Goal: Information Seeking & Learning: Learn about a topic

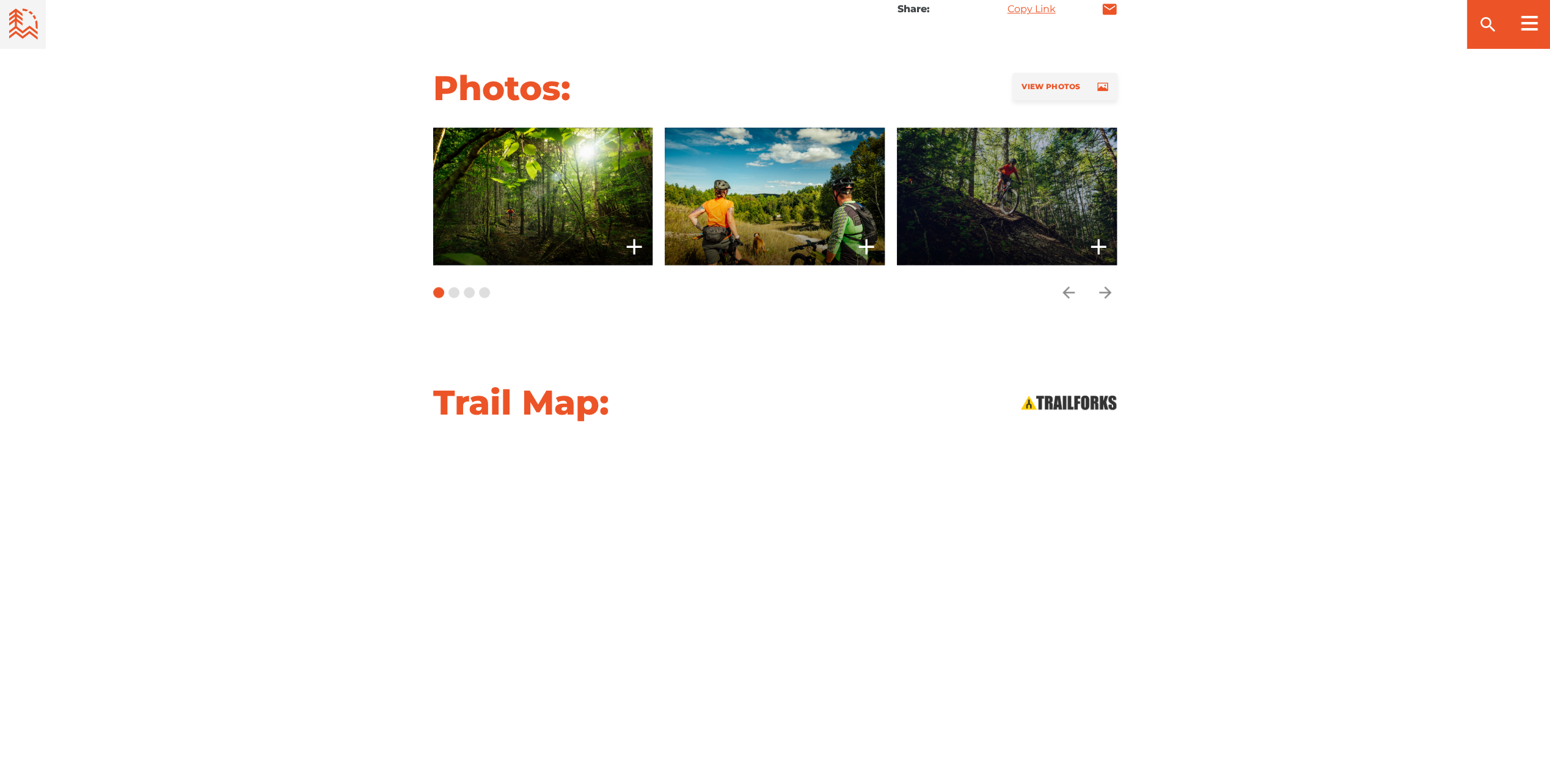
scroll to position [1039, 0]
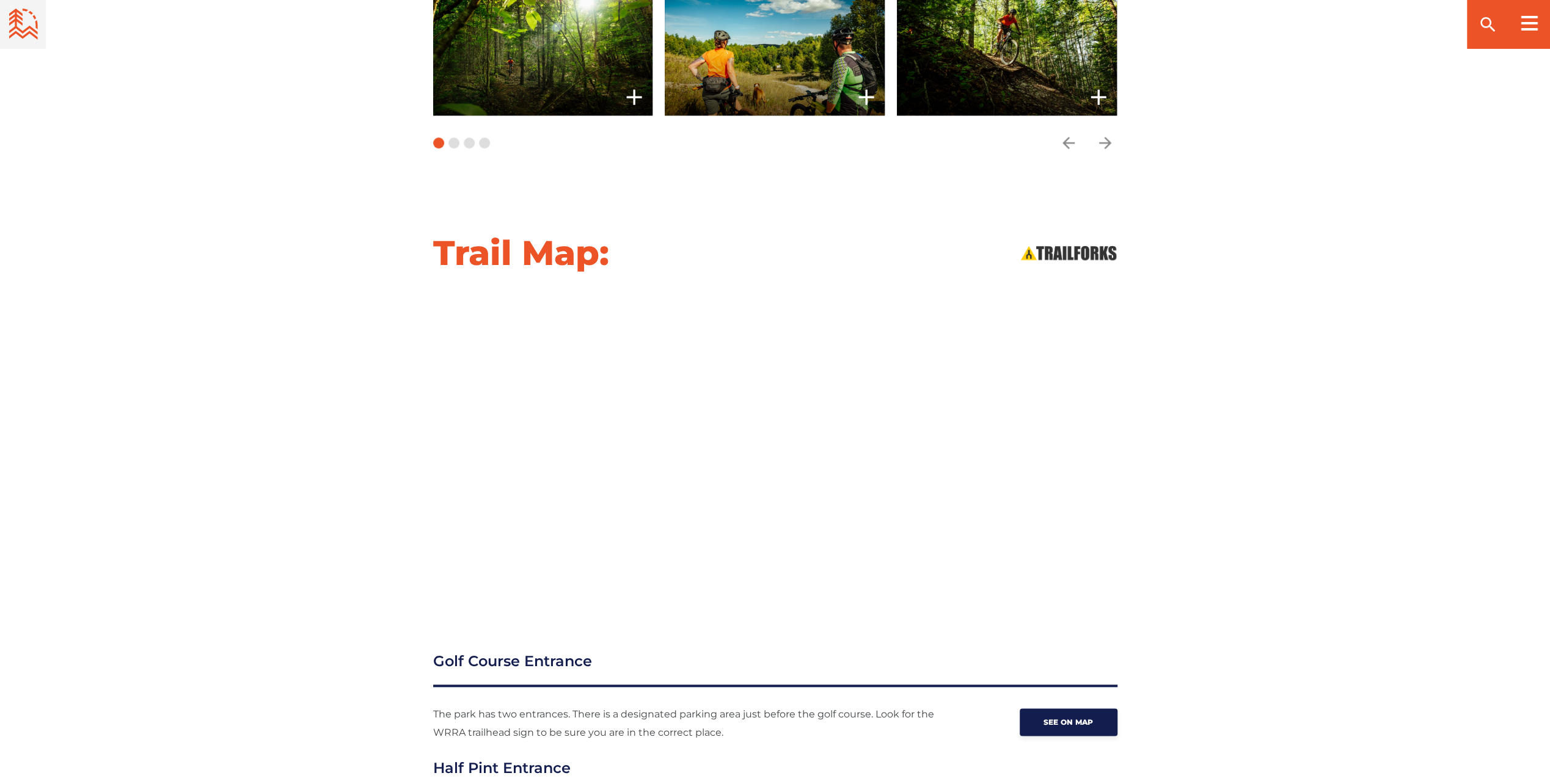
click at [1159, 411] on div at bounding box center [775, 447] width 855 height 309
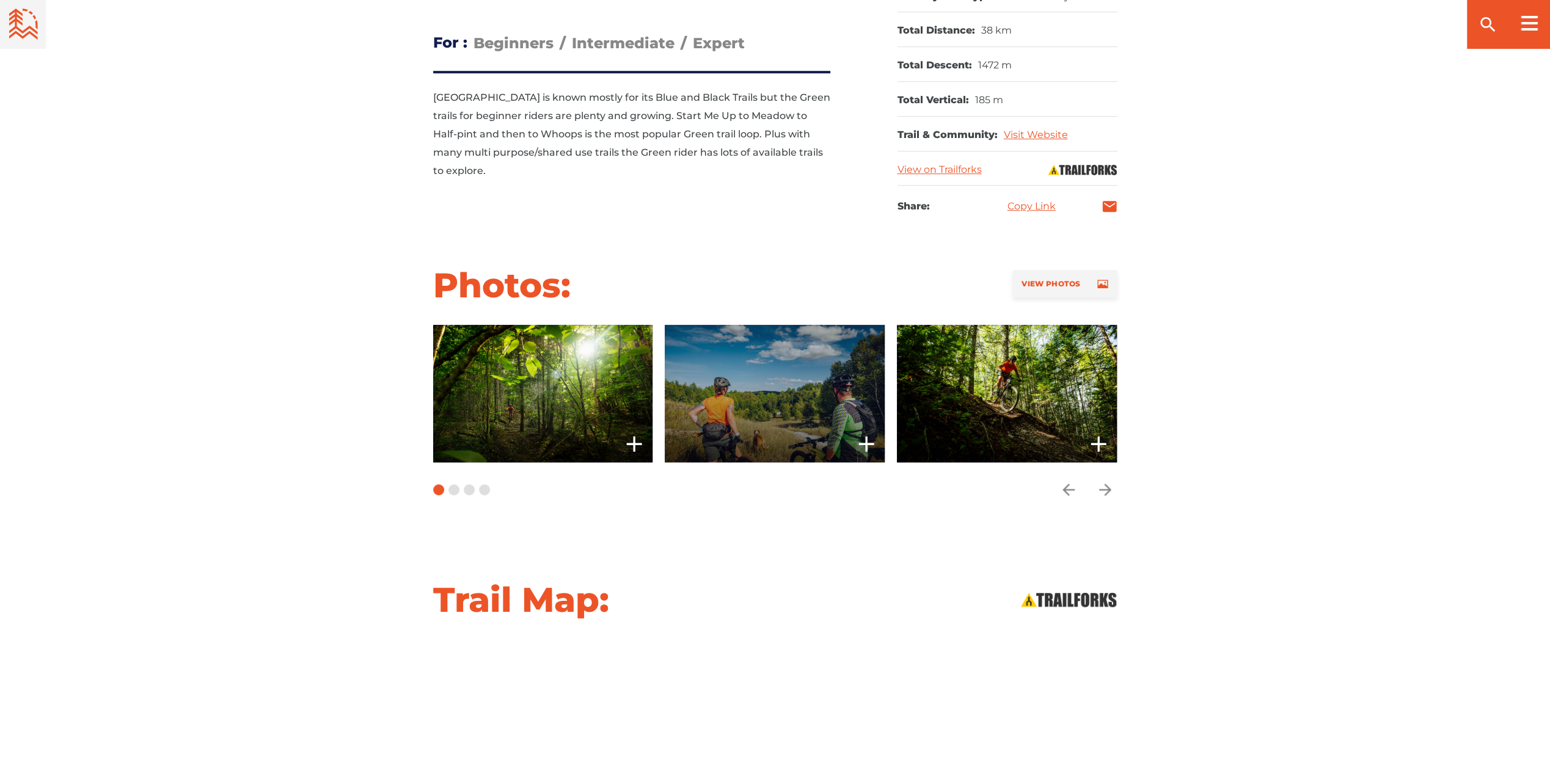
scroll to position [672, 0]
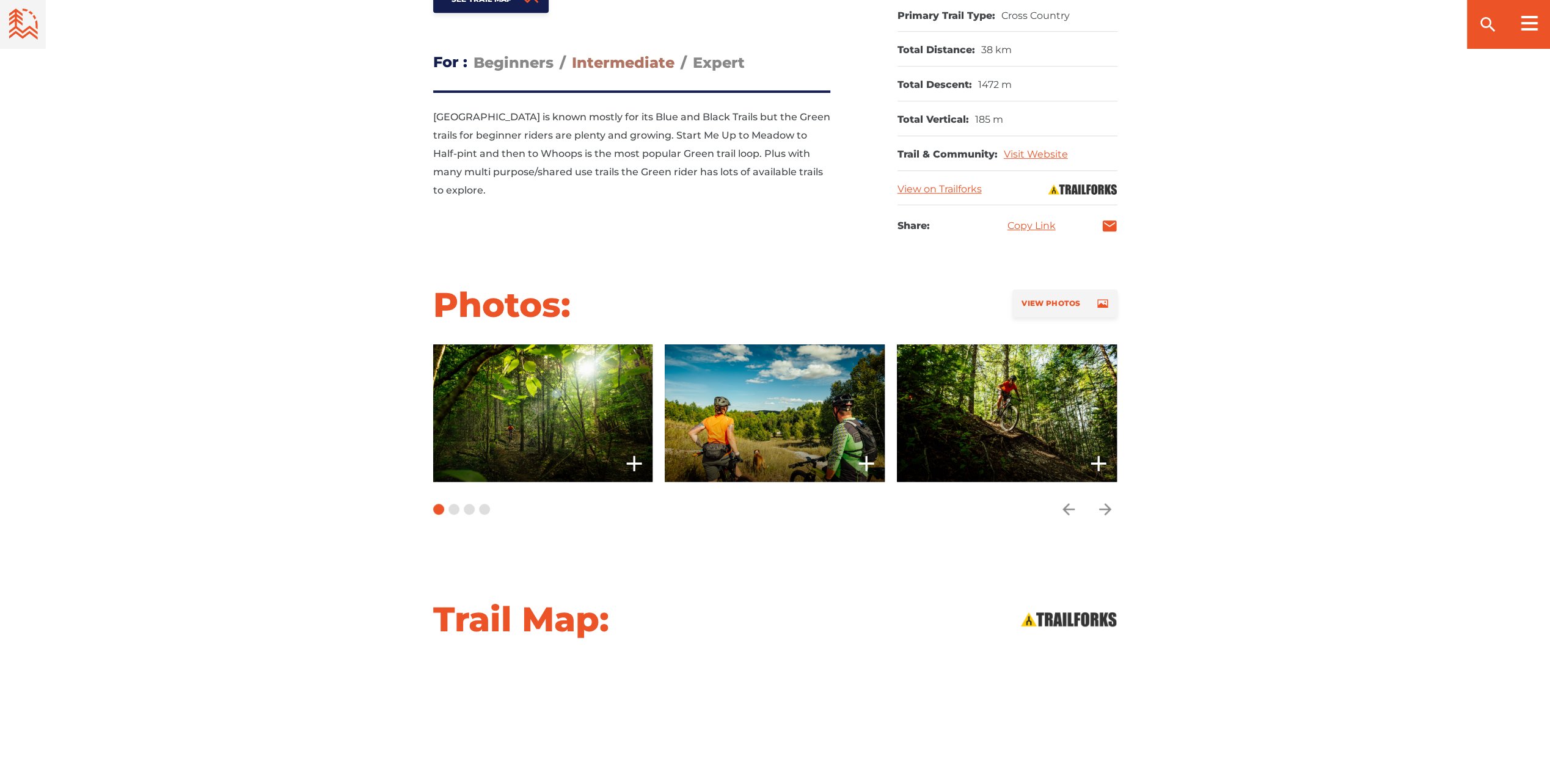
click at [635, 72] on span "Intermediate" at bounding box center [623, 63] width 103 height 18
click at [572, 53] on input "Intermediate" at bounding box center [572, 53] width 0 height 0
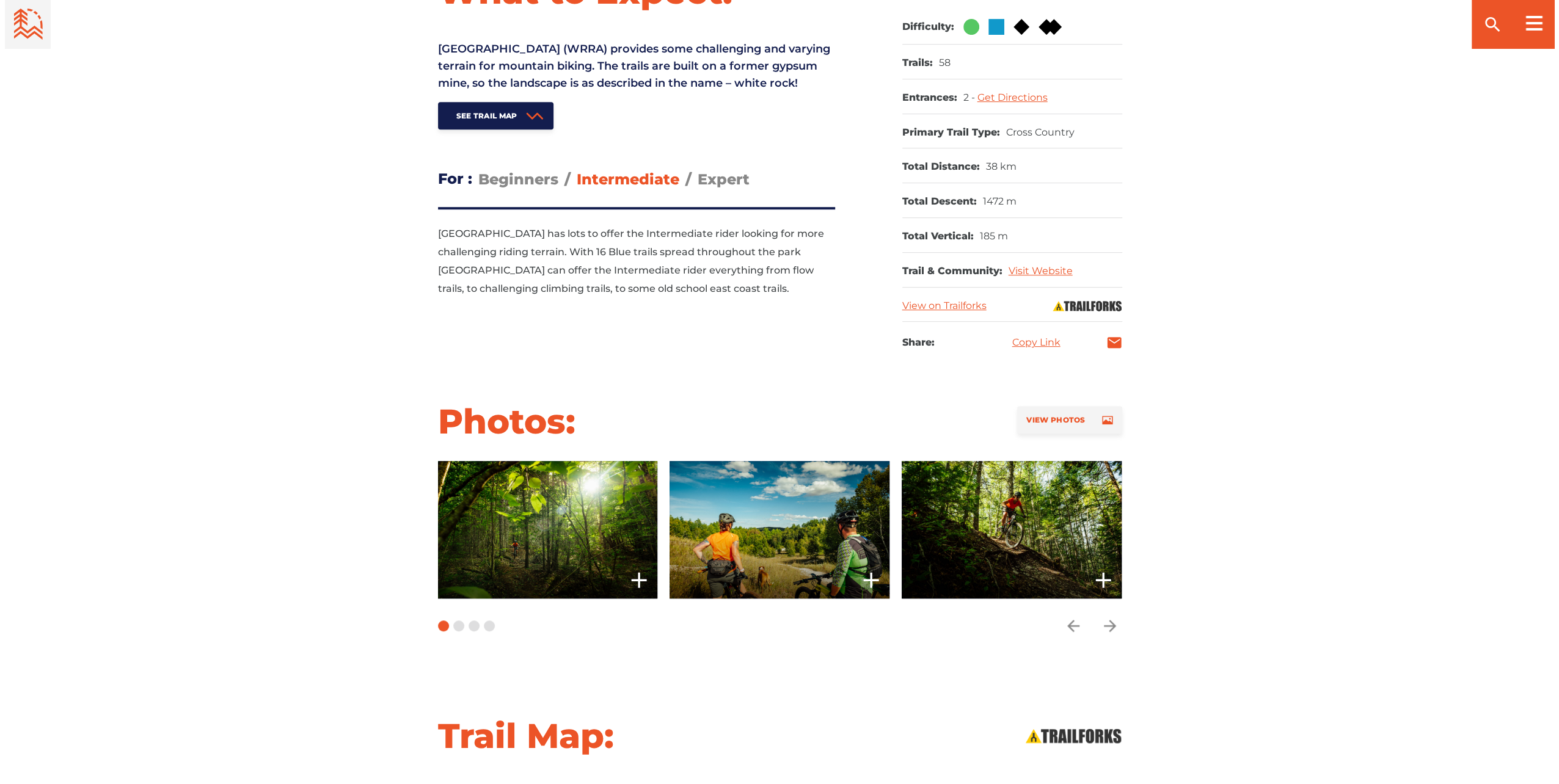
scroll to position [550, 0]
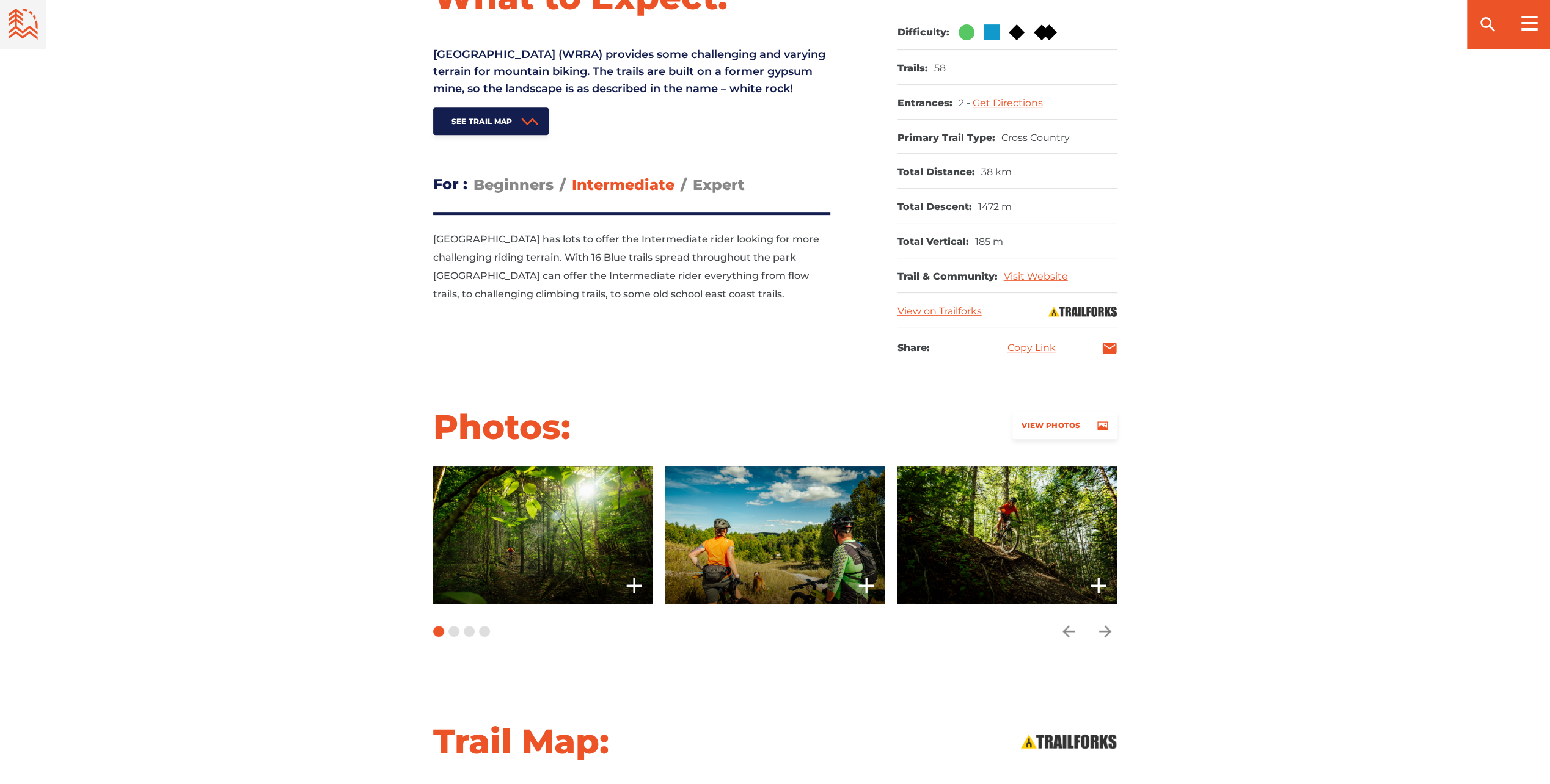
click at [1050, 421] on span "View Photos" at bounding box center [1050, 425] width 59 height 9
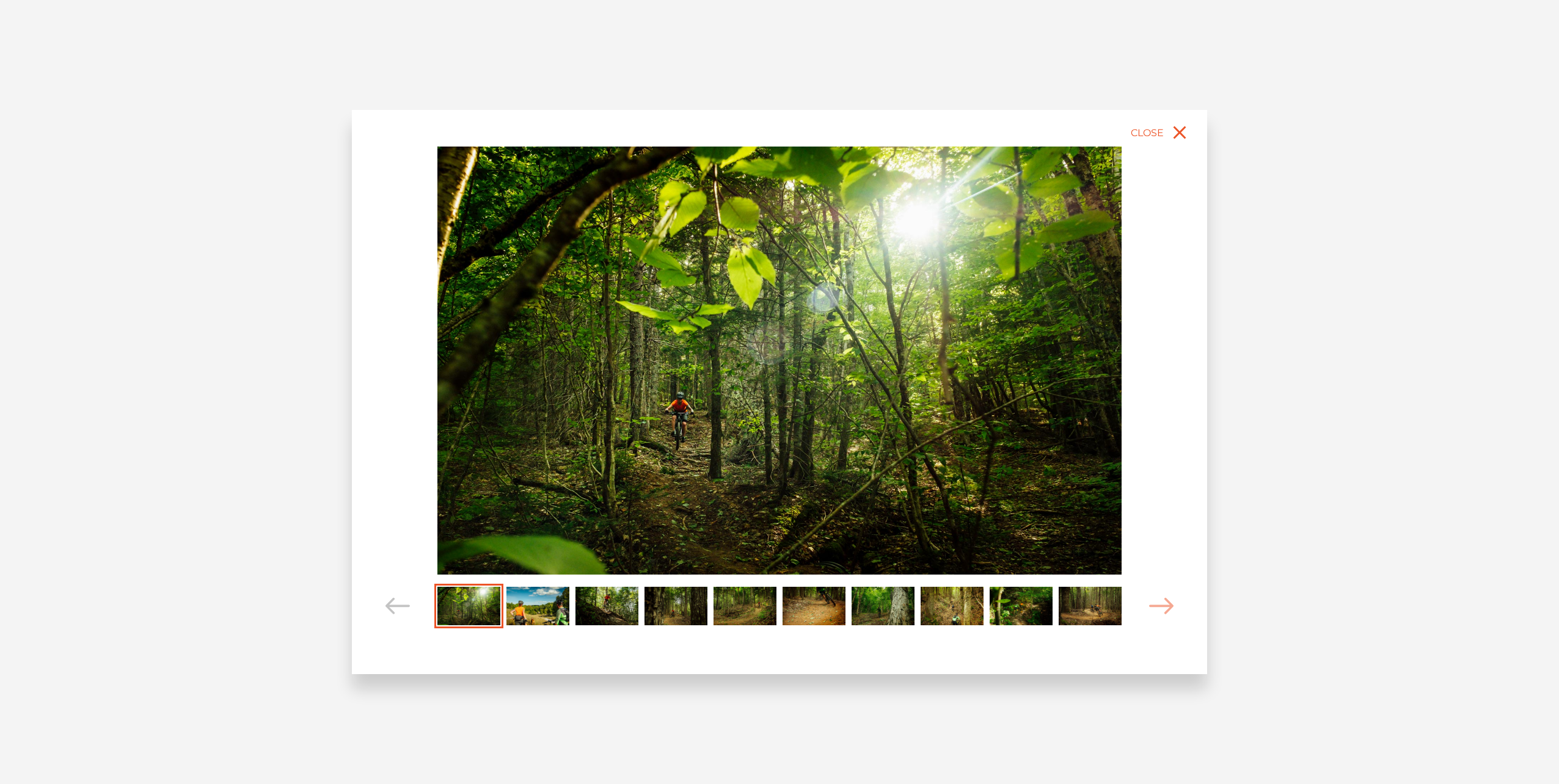
click at [902, 397] on img at bounding box center [780, 360] width 684 height 428
click at [1152, 606] on icon "Carousel Navigation" at bounding box center [1161, 606] width 25 height 16
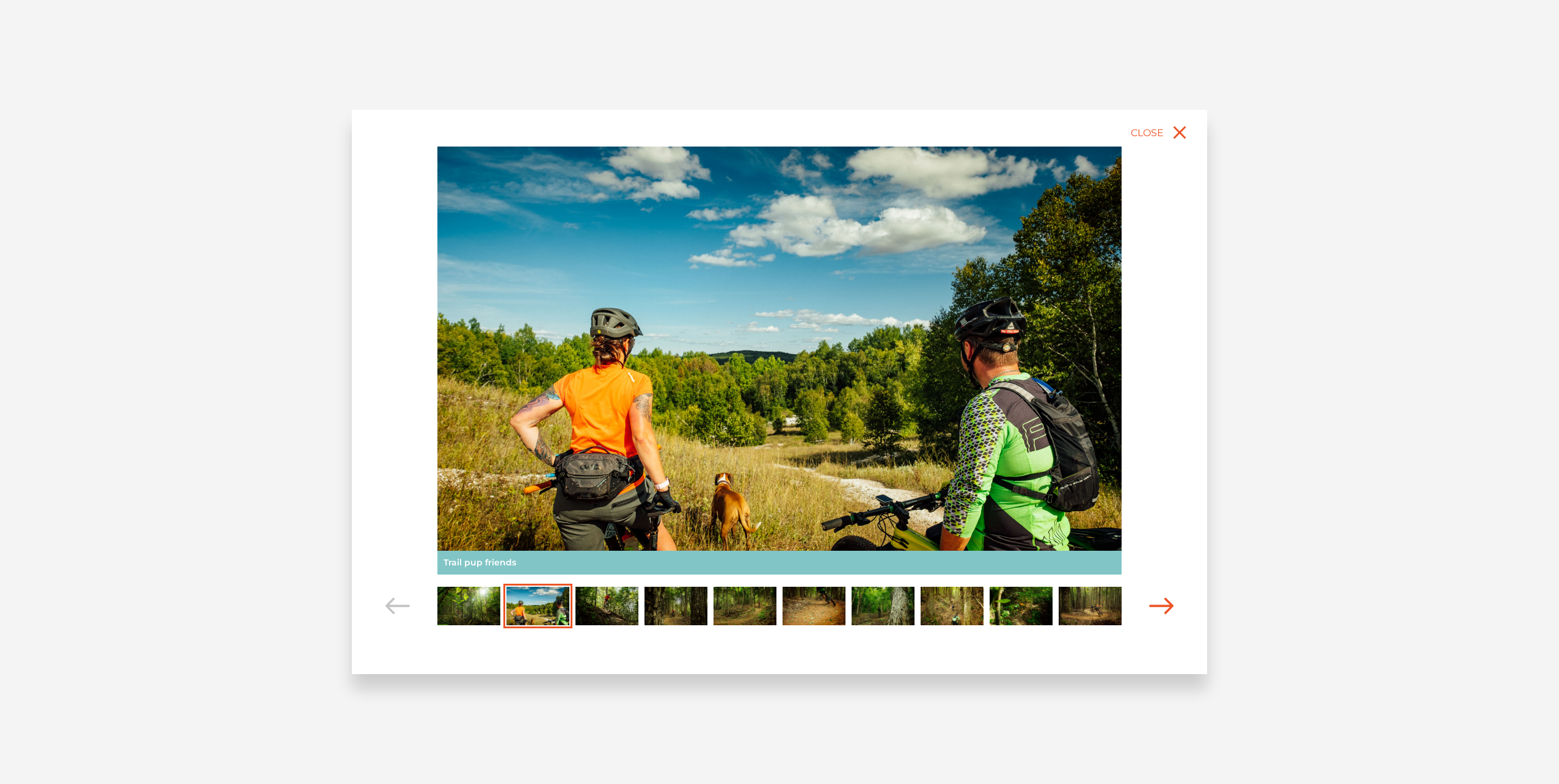
click at [1152, 606] on icon "Carousel Navigation" at bounding box center [1161, 606] width 25 height 16
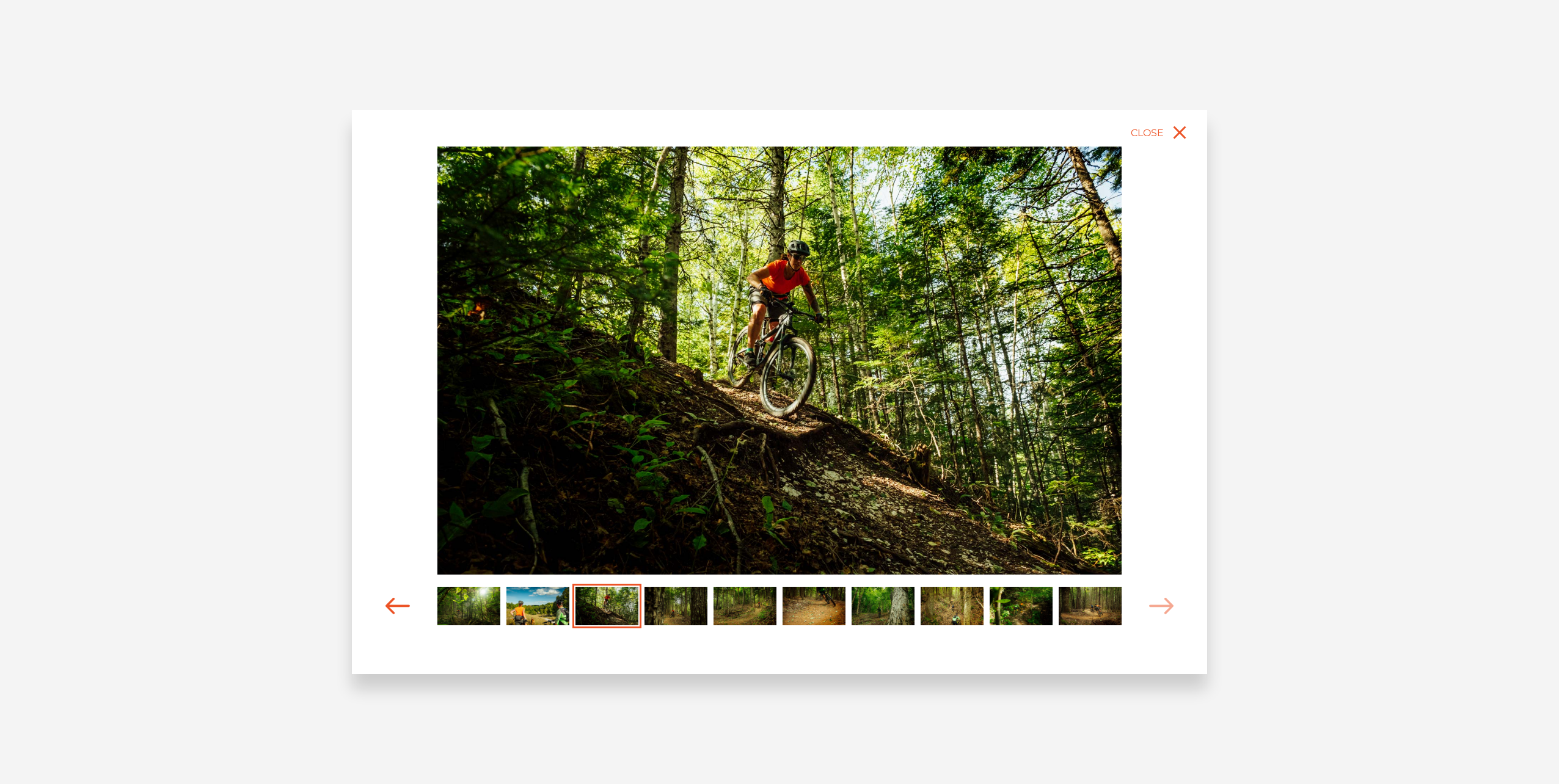
click at [397, 600] on icon "Carousel Navigation" at bounding box center [398, 606] width 25 height 16
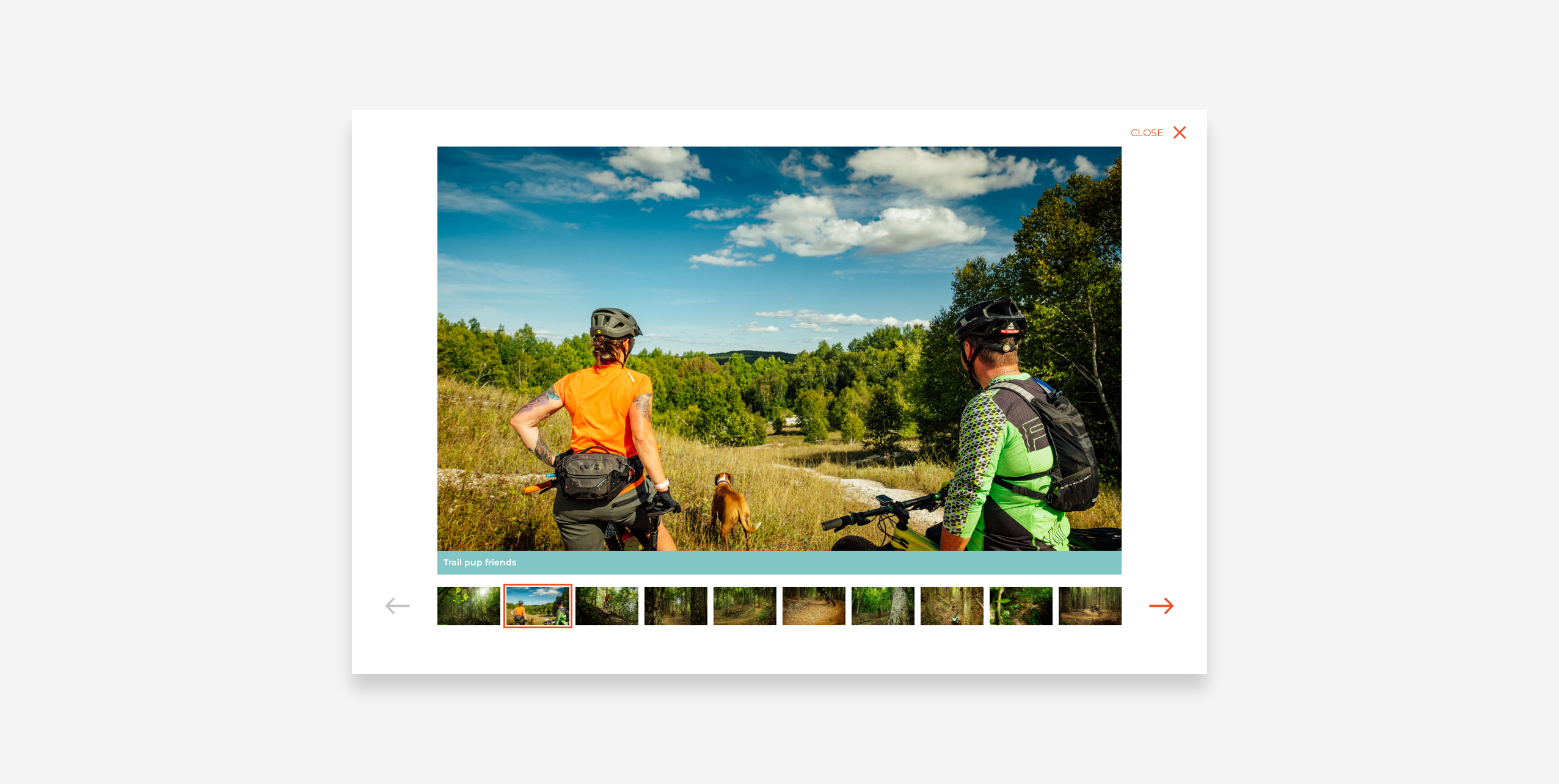
click at [1151, 604] on icon "Carousel Navigation" at bounding box center [1161, 606] width 25 height 16
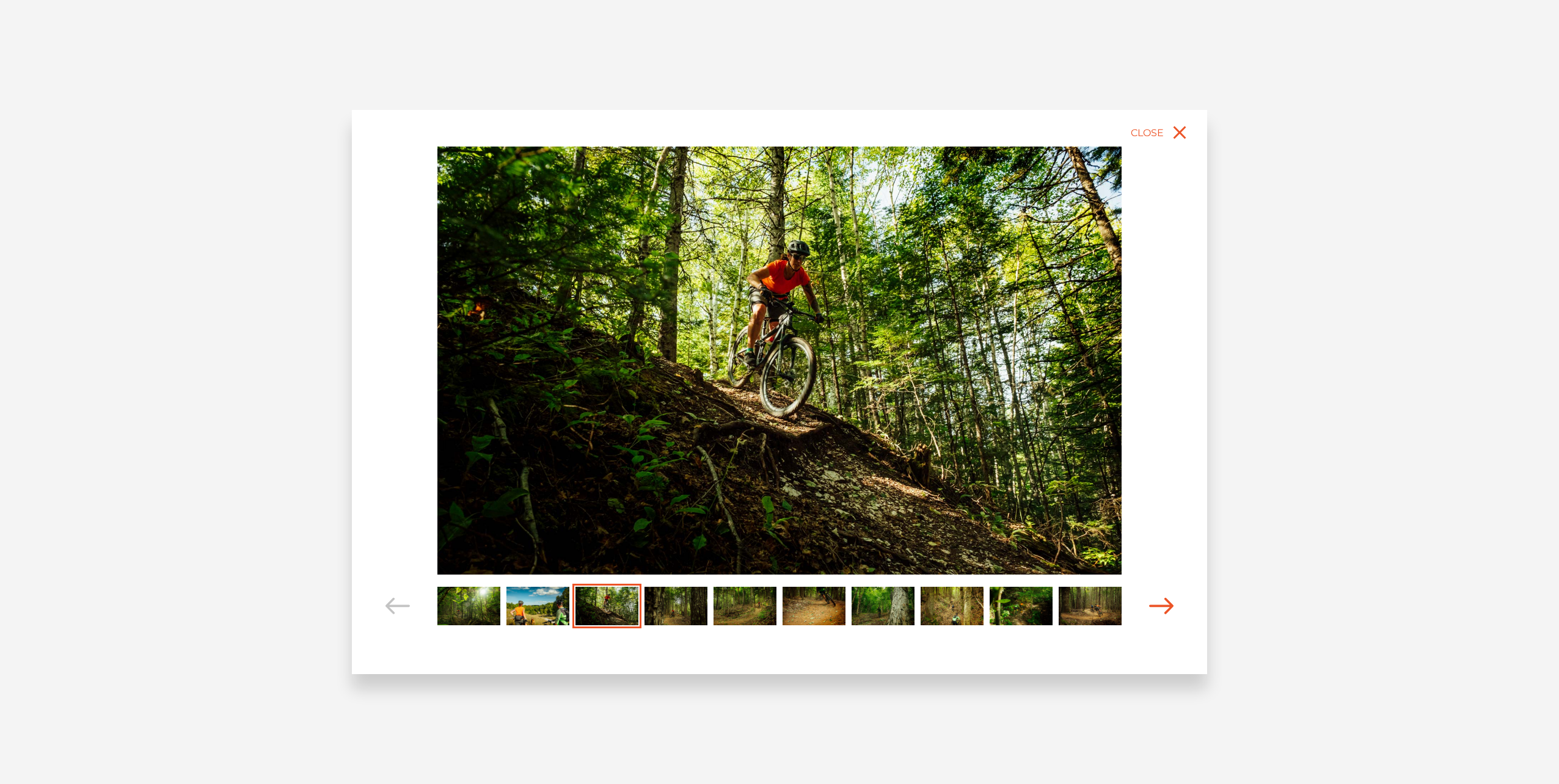
click at [1151, 604] on icon "Carousel Navigation" at bounding box center [1161, 606] width 25 height 16
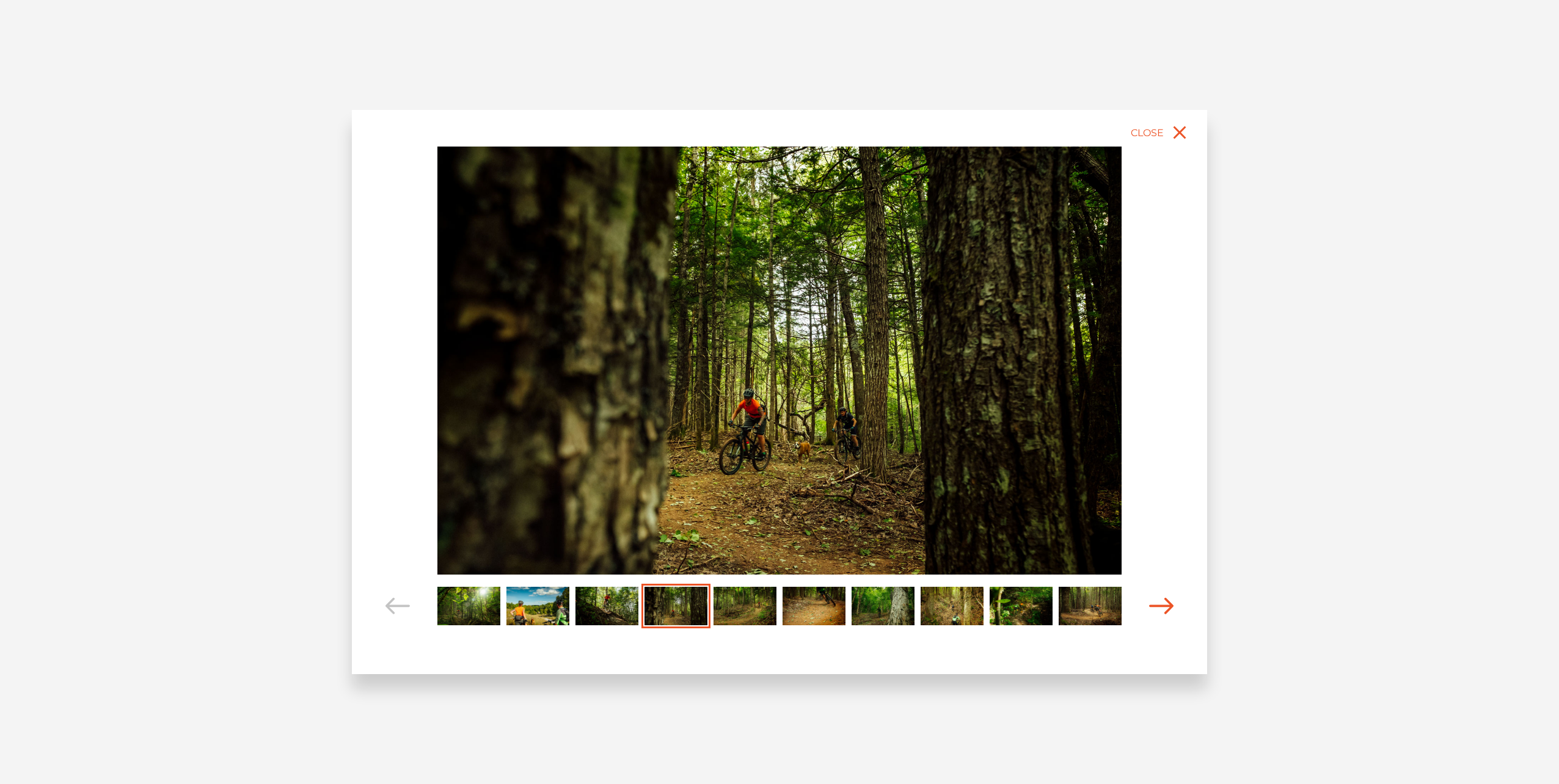
click at [1152, 604] on icon "Carousel Navigation" at bounding box center [1161, 606] width 25 height 16
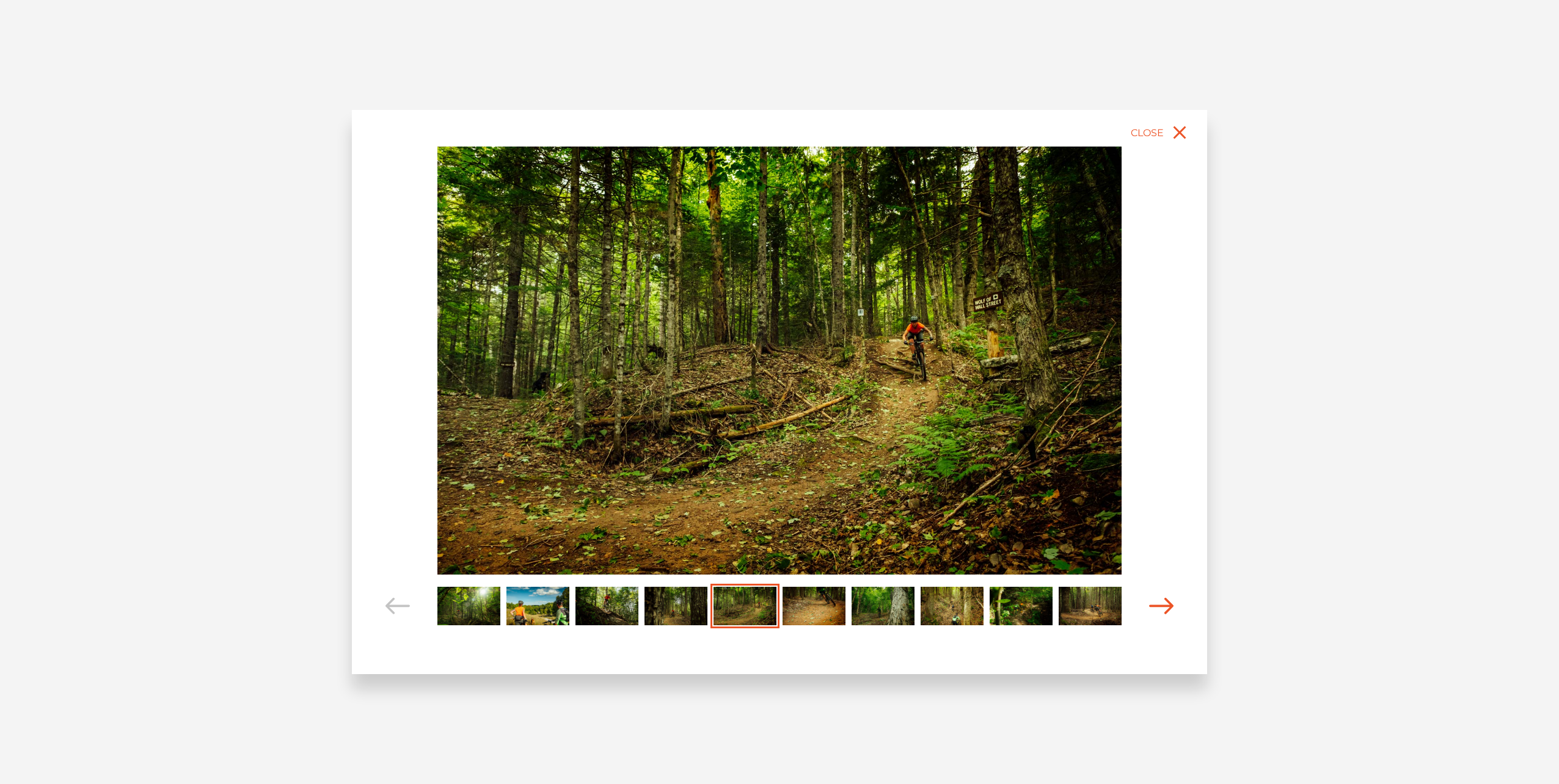
click at [1161, 608] on icon "Carousel Navigation" at bounding box center [1161, 606] width 25 height 16
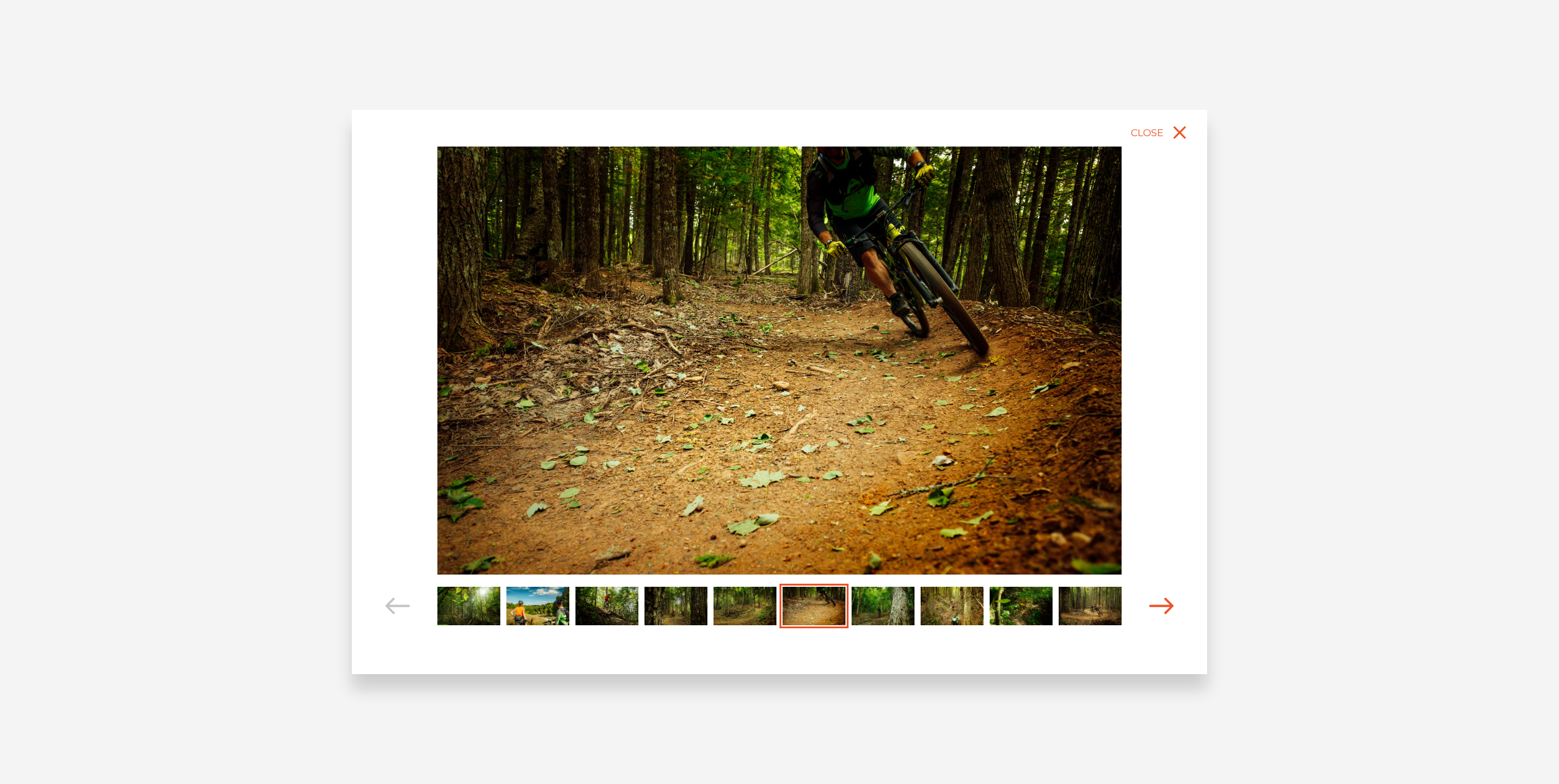
click at [1161, 608] on icon "Carousel Navigation" at bounding box center [1161, 606] width 25 height 16
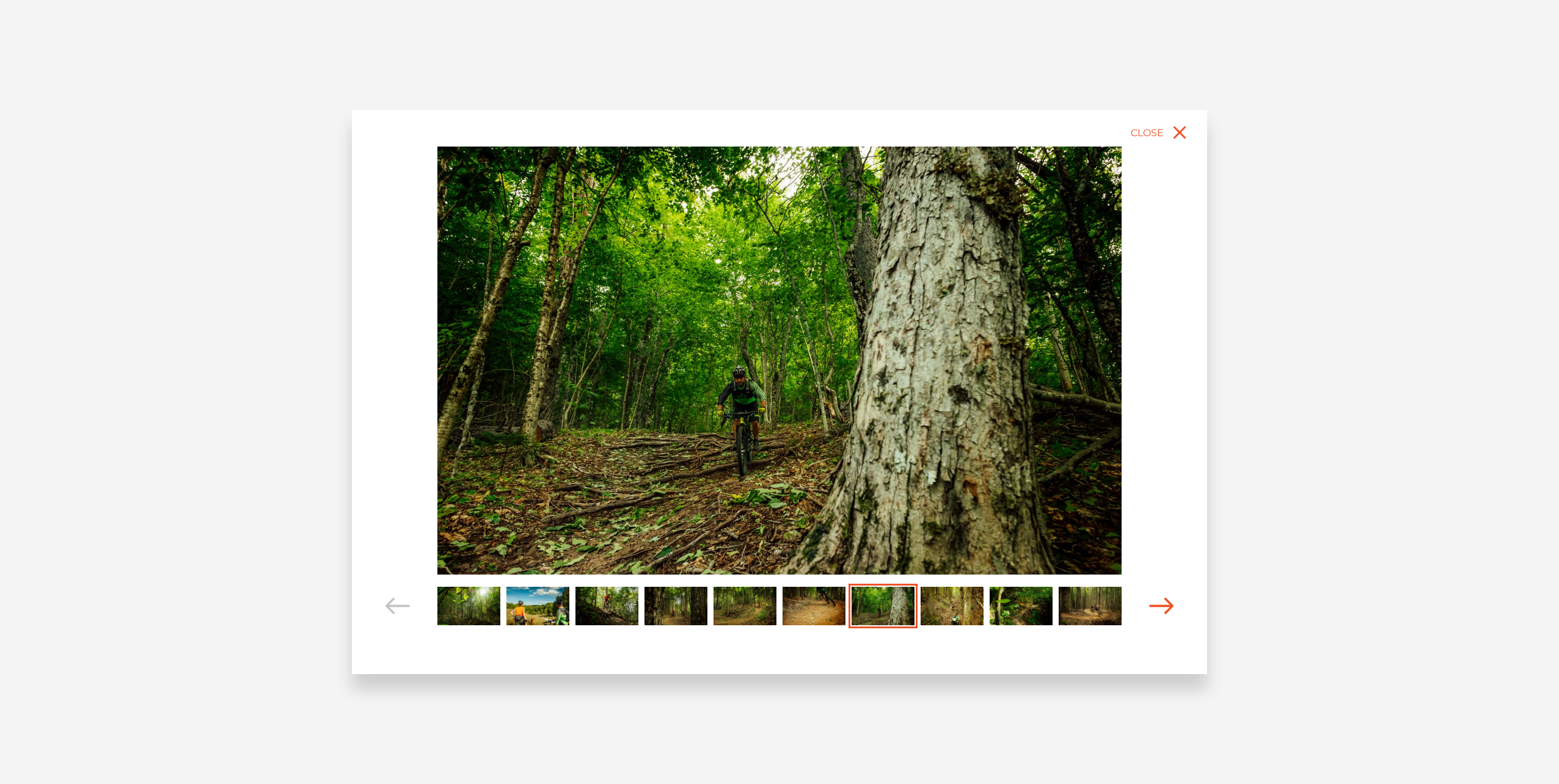
click at [1161, 608] on icon "Carousel Navigation" at bounding box center [1161, 606] width 25 height 16
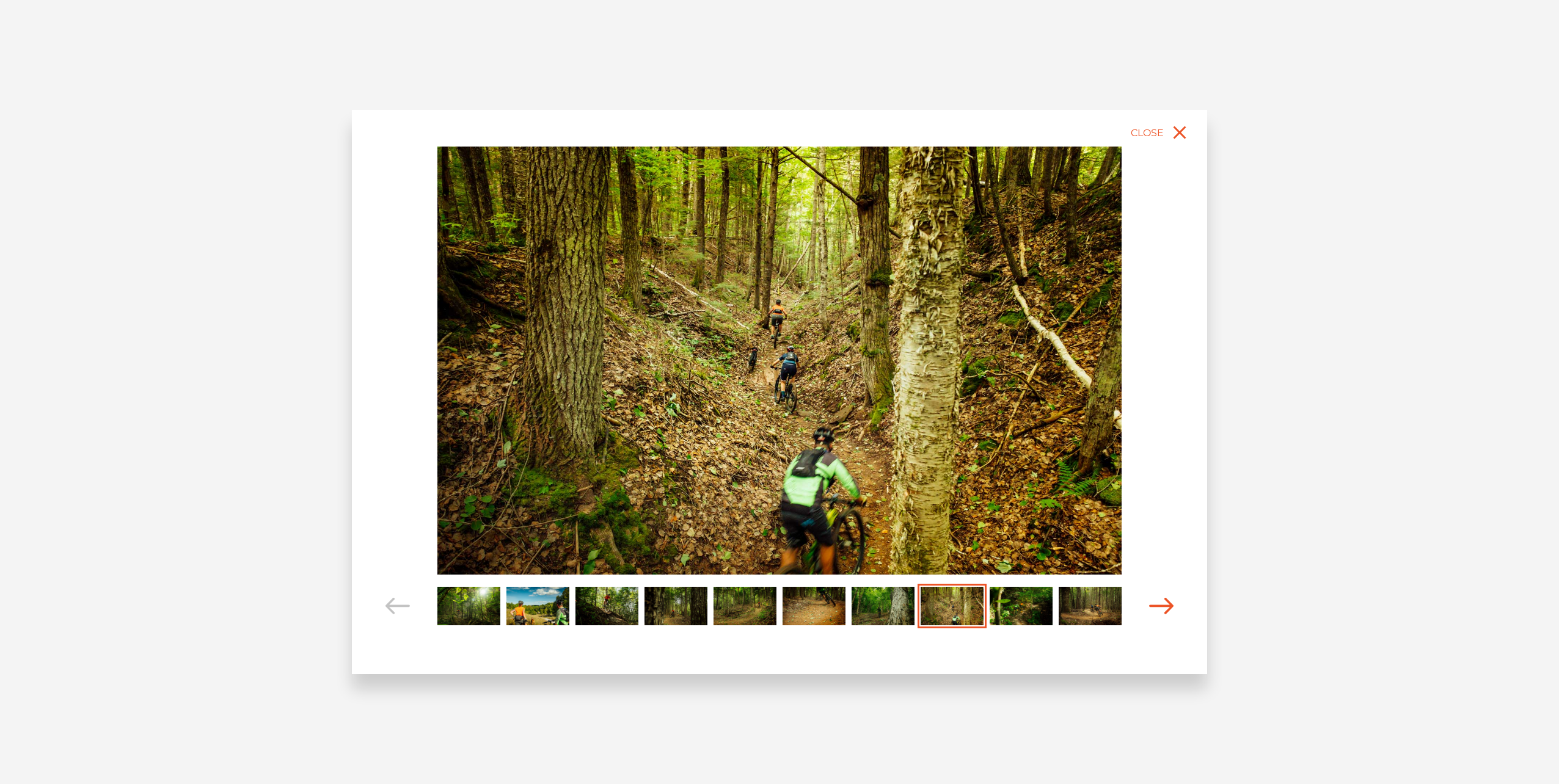
click at [1161, 608] on icon "Carousel Navigation" at bounding box center [1161, 606] width 25 height 16
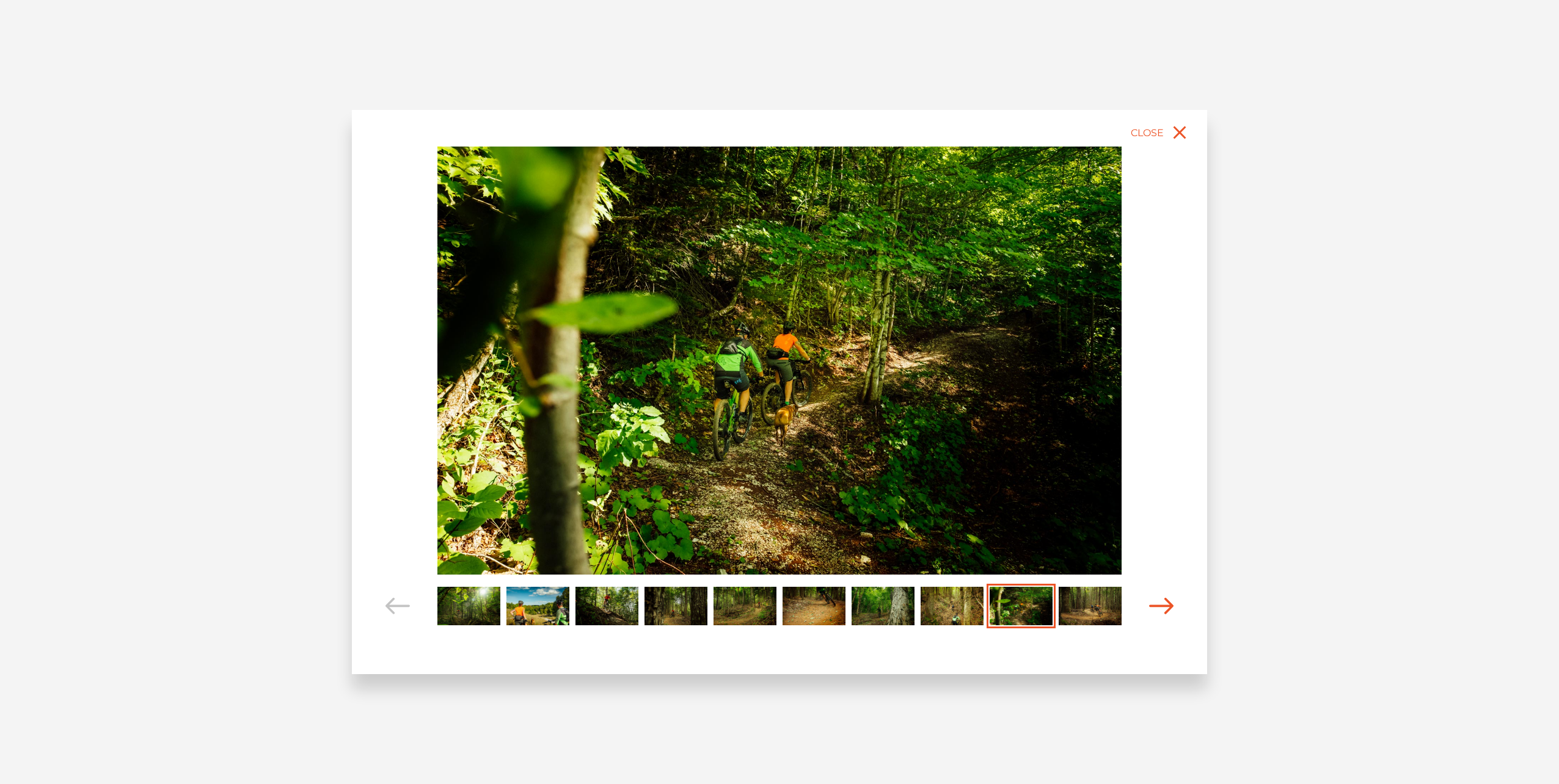
click at [1161, 608] on icon "Carousel Navigation" at bounding box center [1161, 606] width 25 height 16
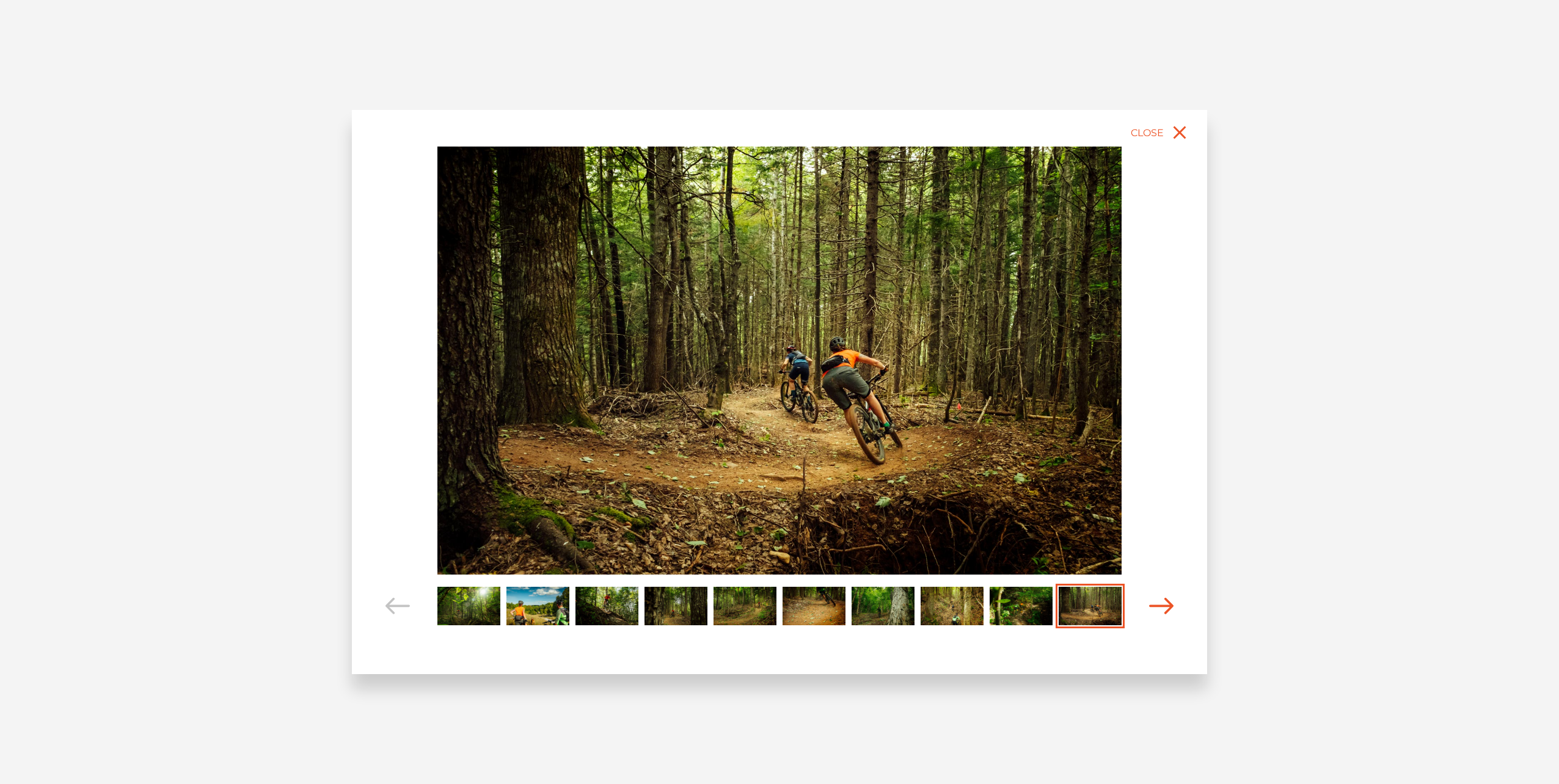
click at [1161, 608] on icon "Carousel Navigation" at bounding box center [1161, 606] width 25 height 16
